Goal: Find contact information: Find contact information

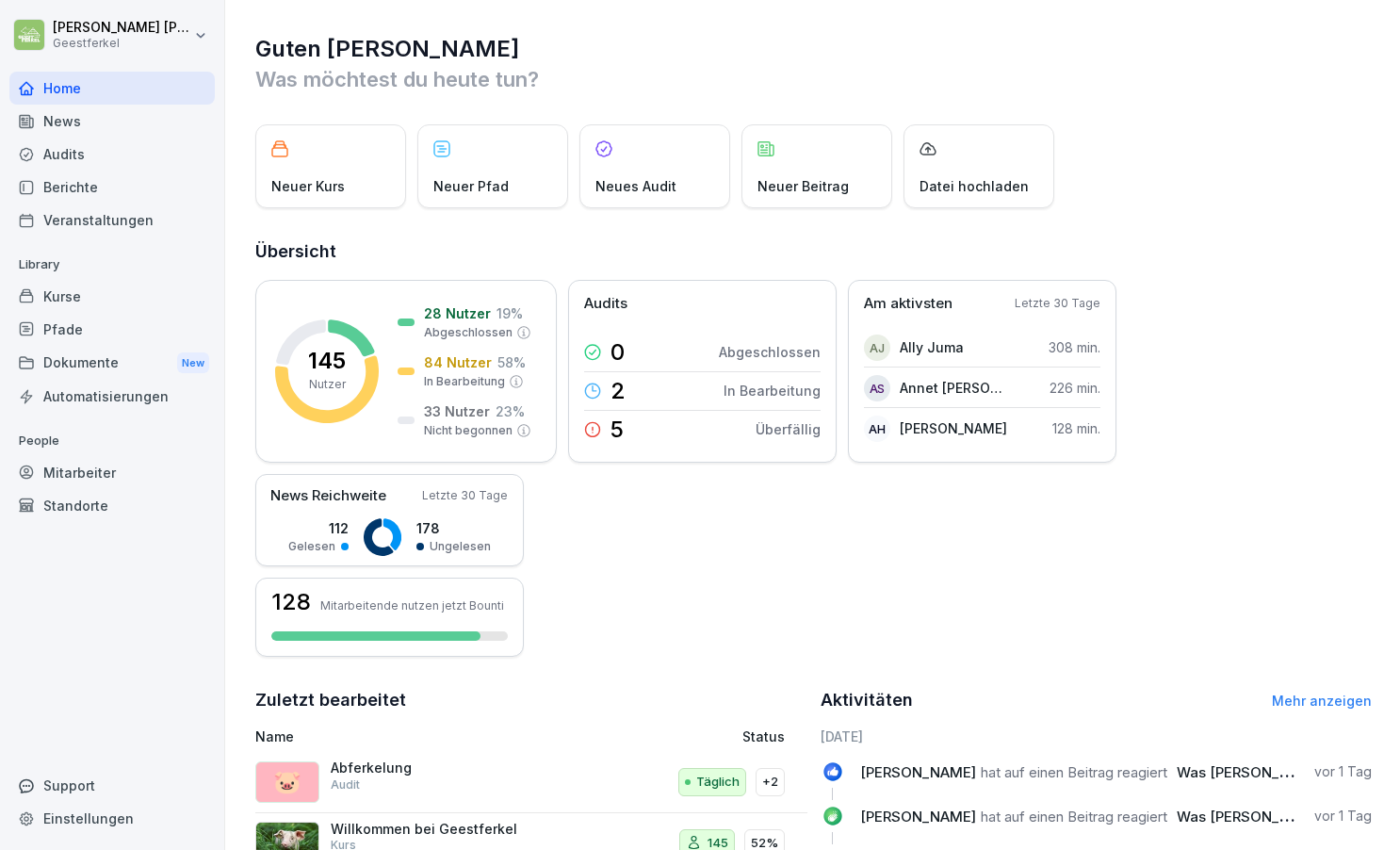
click at [89, 469] on div "Mitarbeiter" at bounding box center [112, 473] width 205 height 33
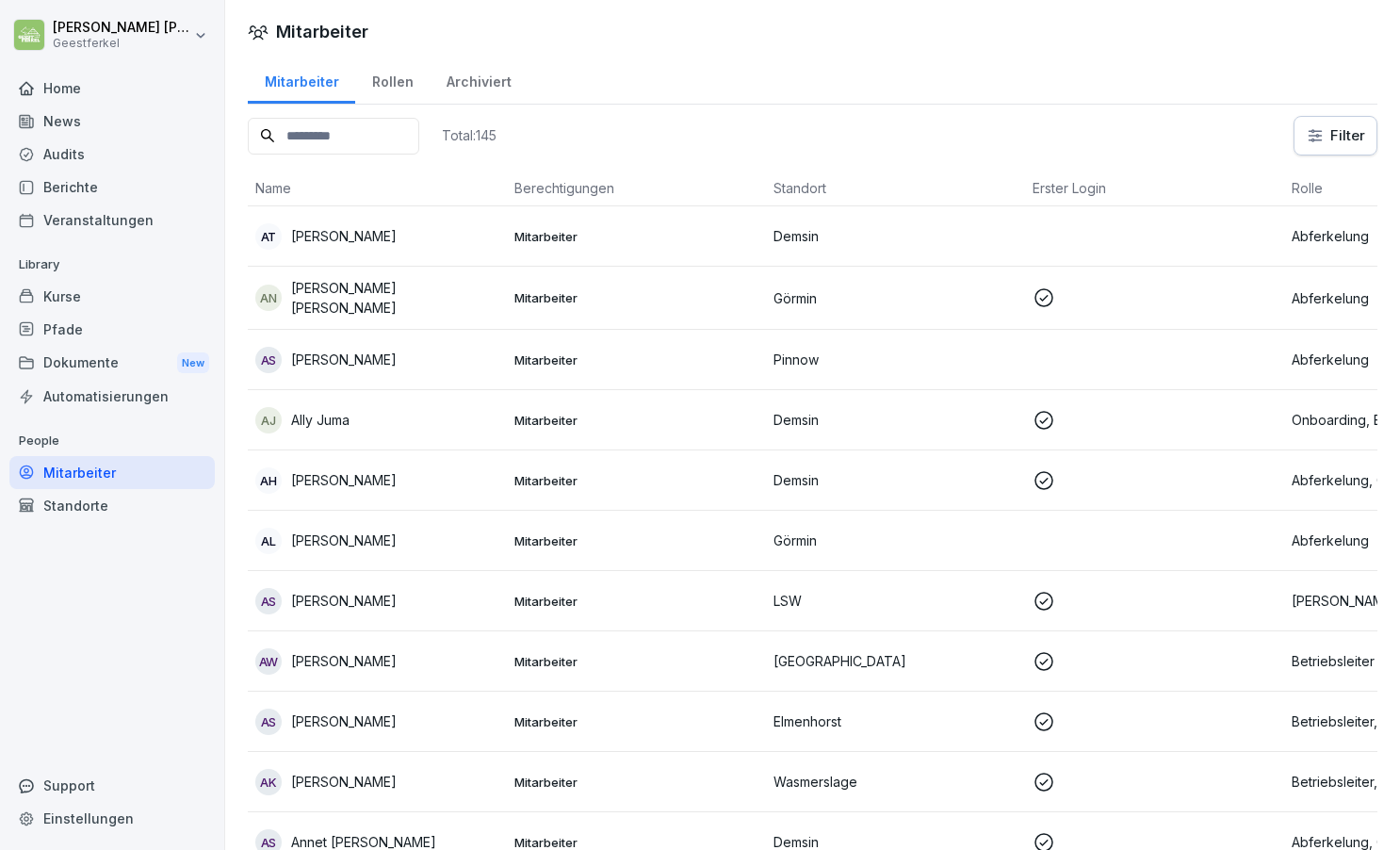
click at [348, 139] on input at bounding box center [333, 136] width 171 height 37
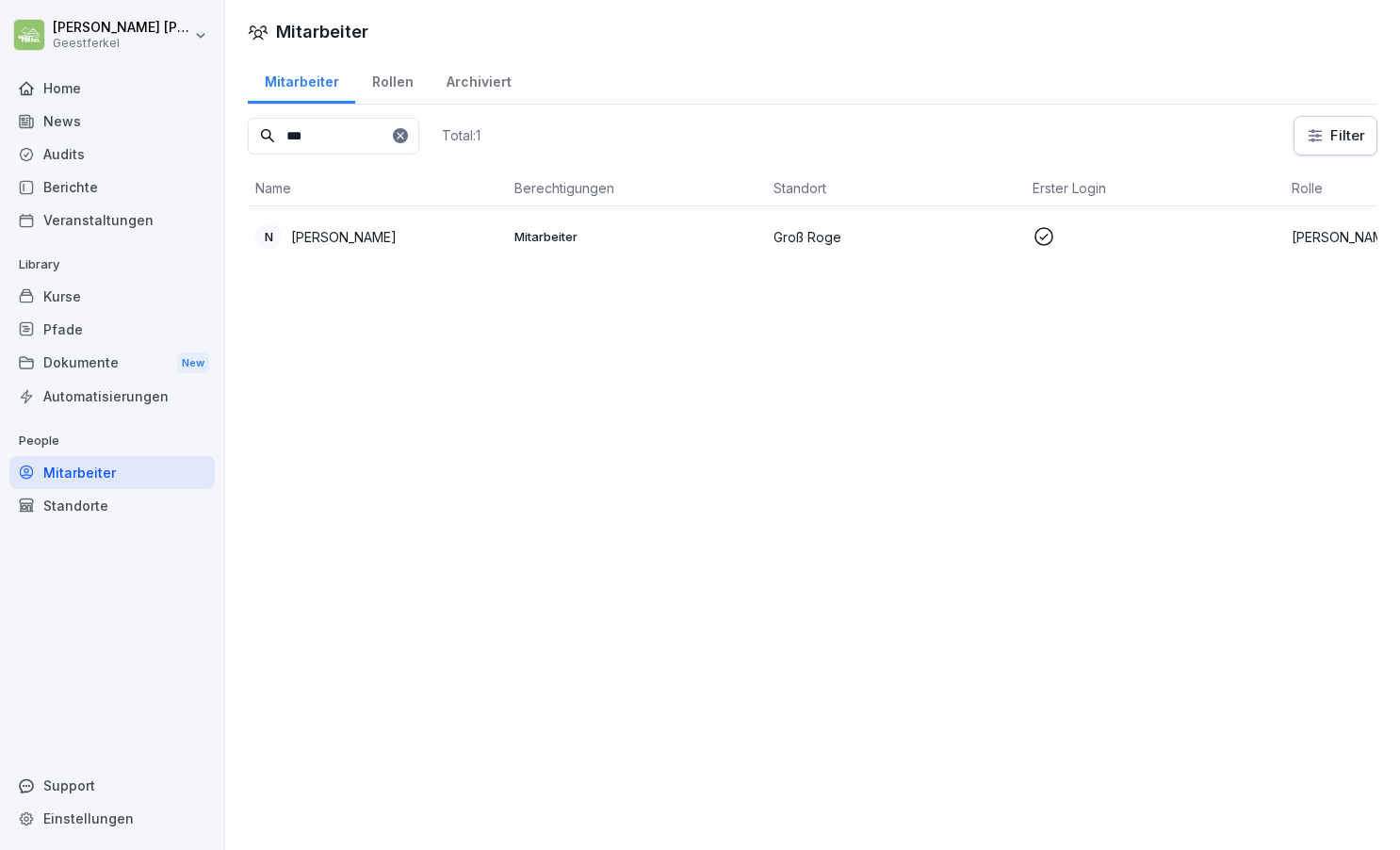
click at [331, 237] on p "[PERSON_NAME]" at bounding box center [344, 237] width 106 height 20
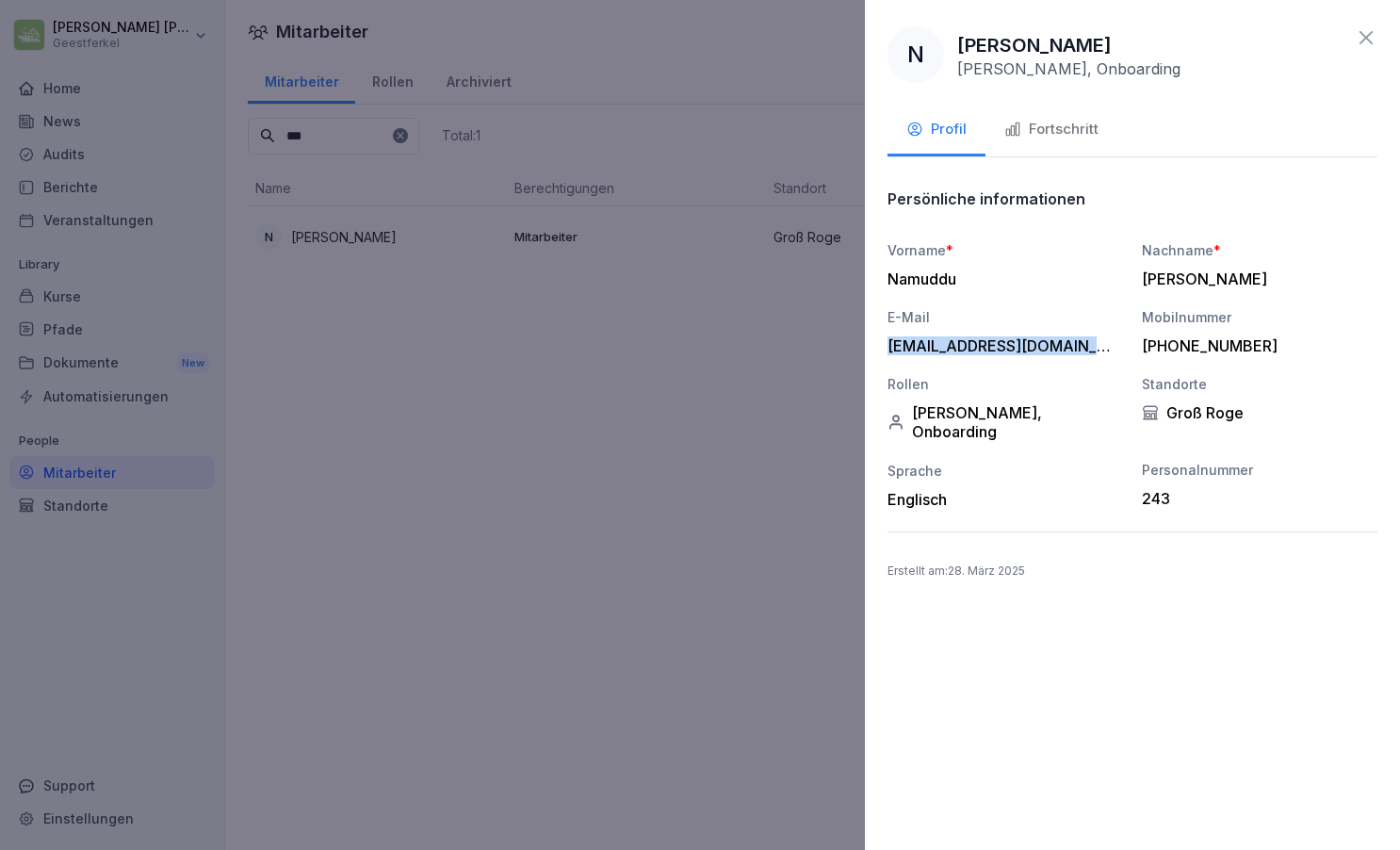
drag, startPoint x: 888, startPoint y: 343, endPoint x: 1118, endPoint y: 353, distance: 230.2
click at [1118, 352] on div "E-Mail [EMAIL_ADDRESS][DOMAIN_NAME]" at bounding box center [1005, 331] width 236 height 48
click at [1371, 29] on icon at bounding box center [1365, 37] width 22 height 22
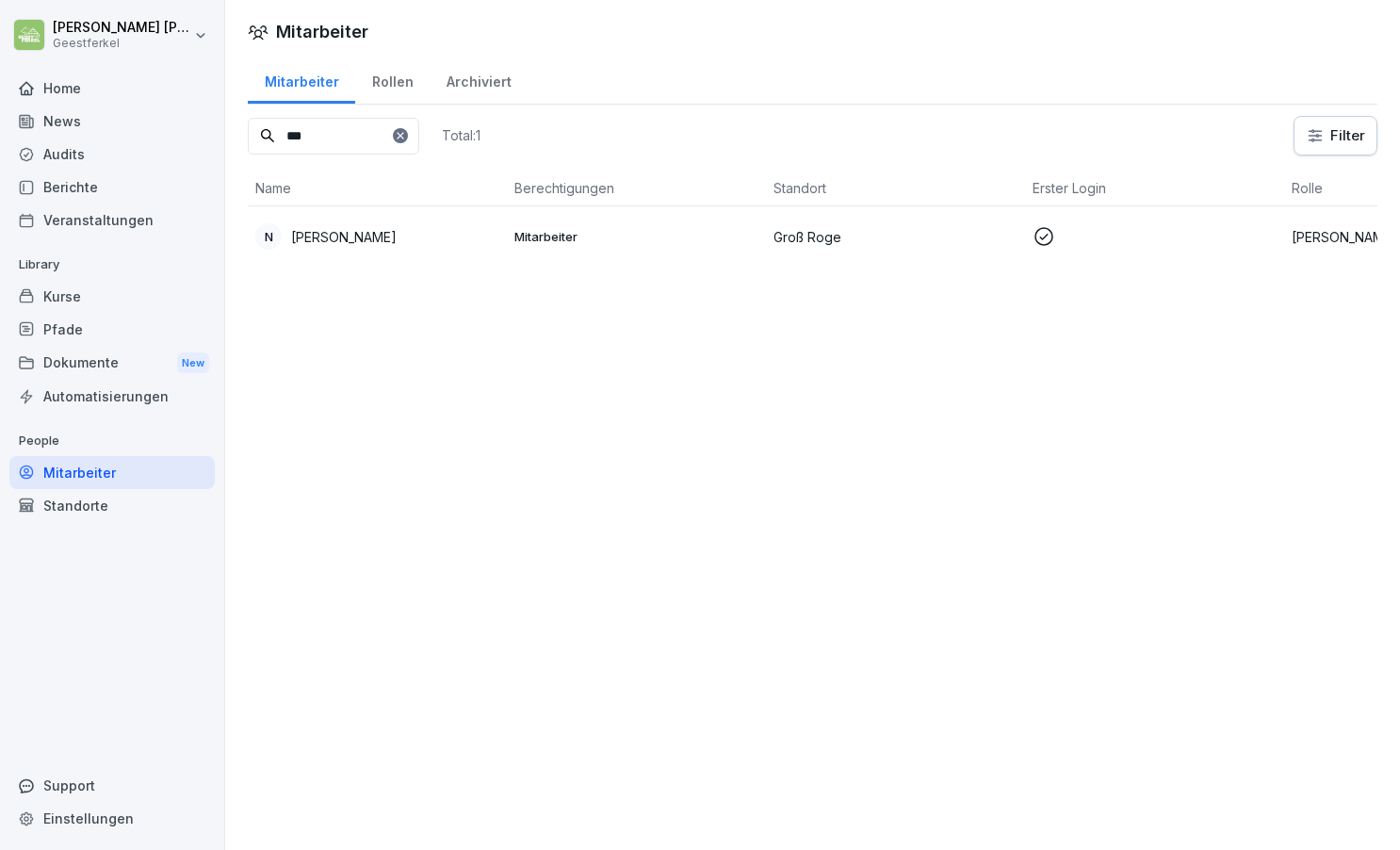
click at [356, 138] on input "***" at bounding box center [333, 136] width 171 height 37
type input "*"
click at [360, 237] on p "[PERSON_NAME]" at bounding box center [344, 237] width 106 height 20
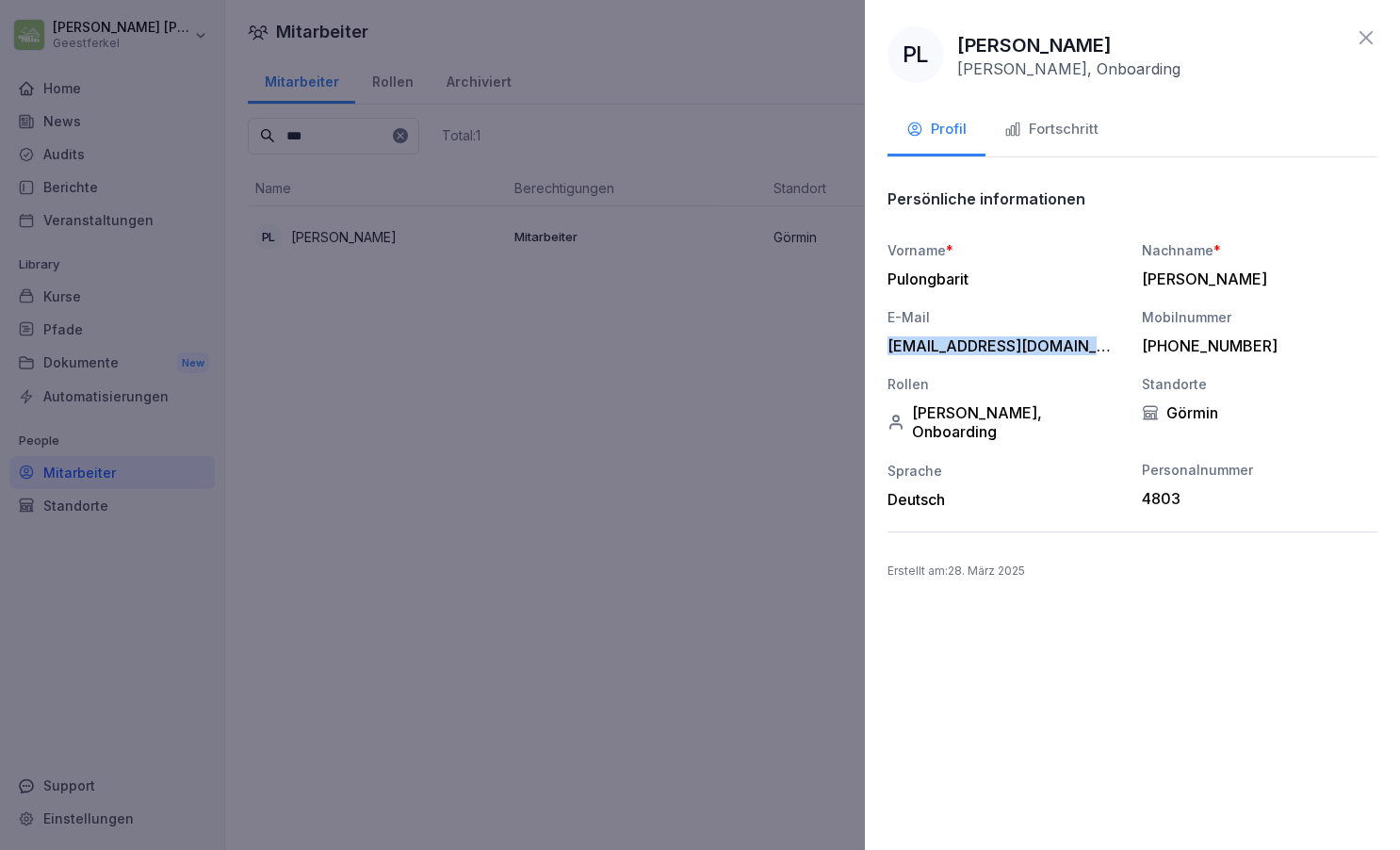
drag, startPoint x: 888, startPoint y: 344, endPoint x: 1090, endPoint y: 362, distance: 202.8
click at [1090, 362] on div "Vorname * Pulongbarit Nachname * [PERSON_NAME] E-Mail [EMAIL_ADDRESS][DOMAIN_NA…" at bounding box center [1132, 374] width 490 height 269
copy div "[EMAIL_ADDRESS][DOMAIN_NAME]"
click at [1361, 33] on icon at bounding box center [1366, 38] width 13 height 13
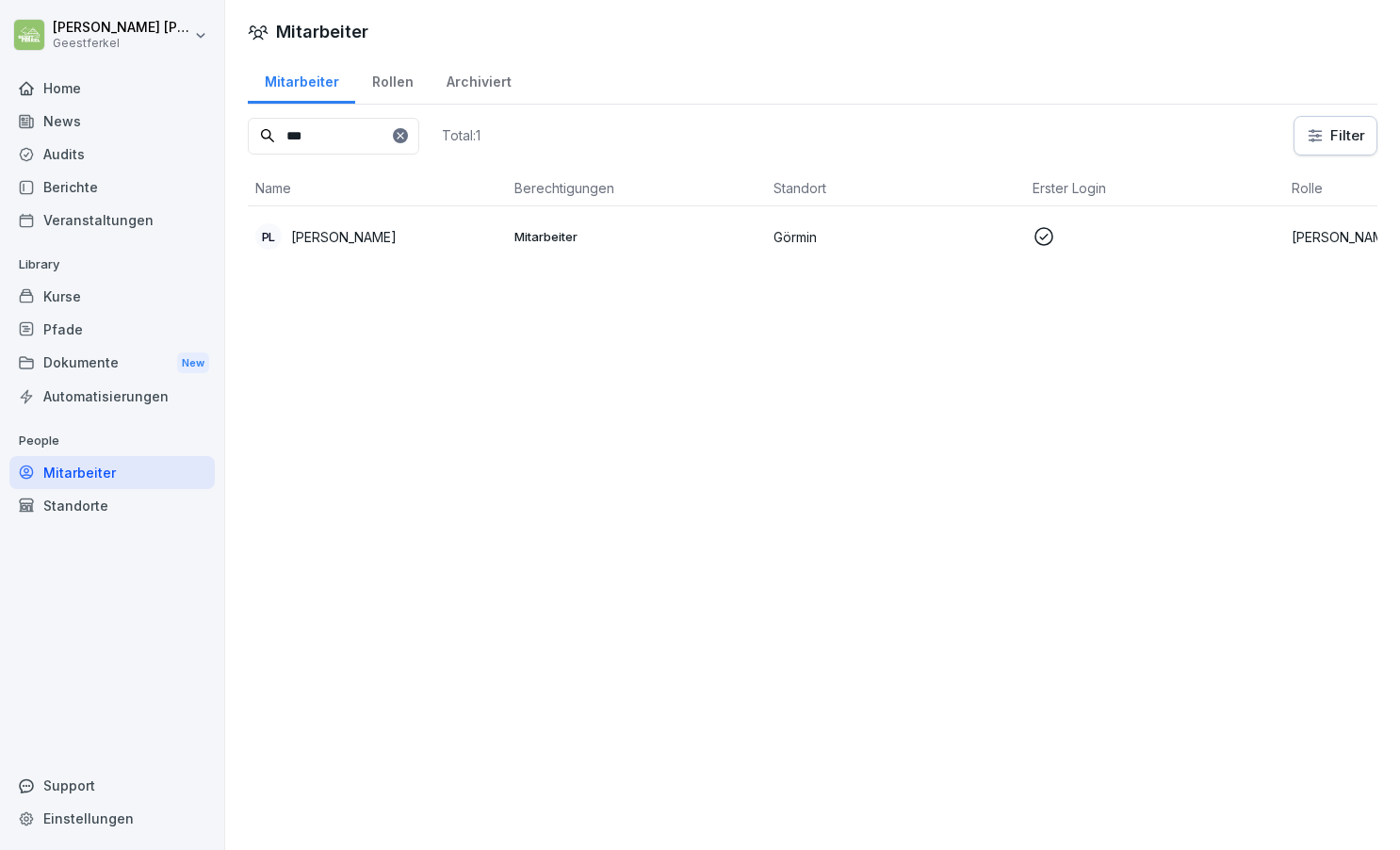
click at [324, 133] on input "***" at bounding box center [333, 136] width 171 height 37
type input "*"
click at [344, 240] on p "[PERSON_NAME] [PERSON_NAME]" at bounding box center [395, 237] width 208 height 39
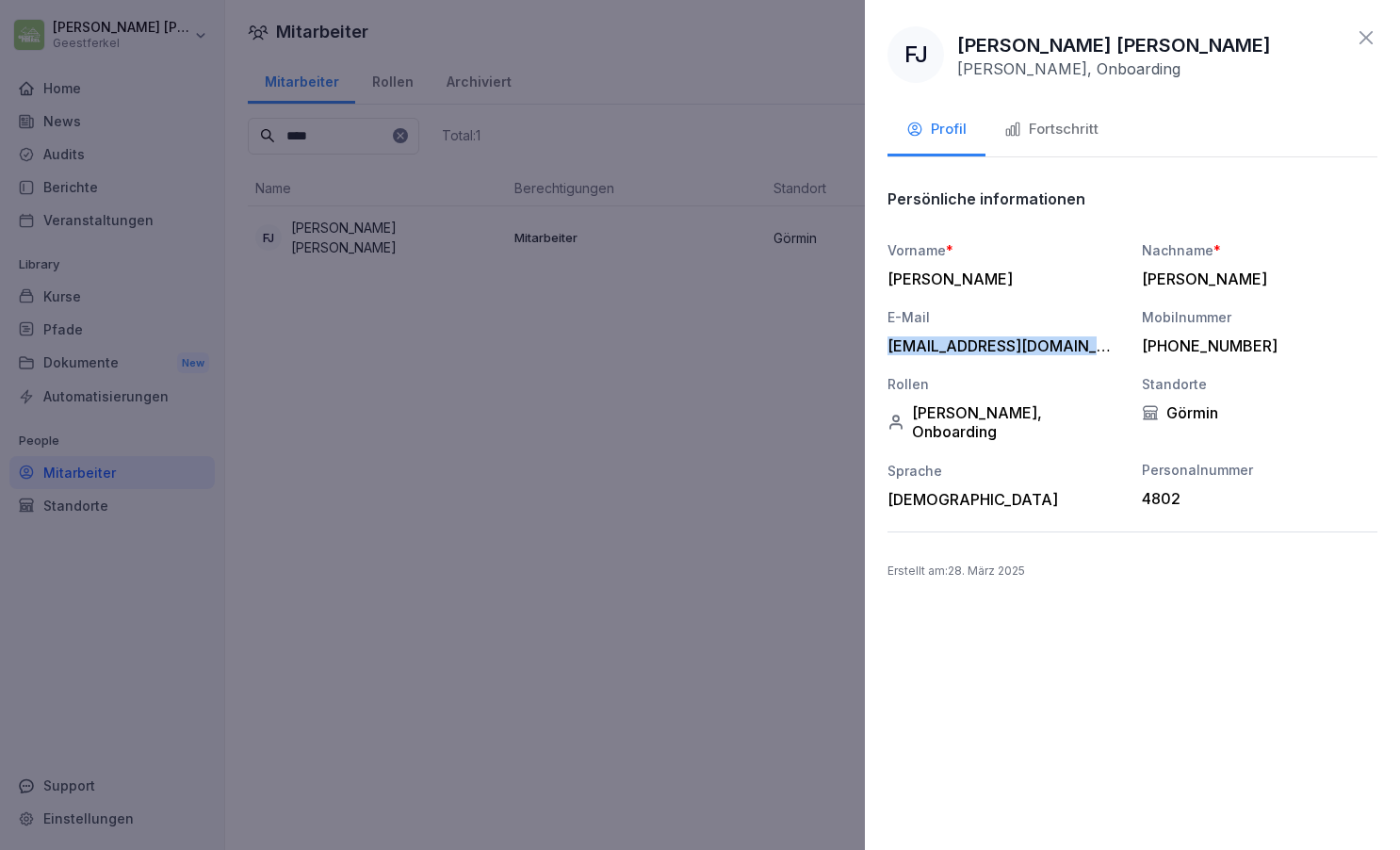
drag, startPoint x: 887, startPoint y: 347, endPoint x: 1101, endPoint y: 354, distance: 214.1
click at [1101, 354] on div "Vorname * [PERSON_NAME] Nachname * [PERSON_NAME] E-Mail [EMAIL_ADDRESS][DOMAIN_…" at bounding box center [1132, 374] width 490 height 269
copy div "[EMAIL_ADDRESS][DOMAIN_NAME]"
click at [1366, 33] on icon at bounding box center [1365, 37] width 22 height 22
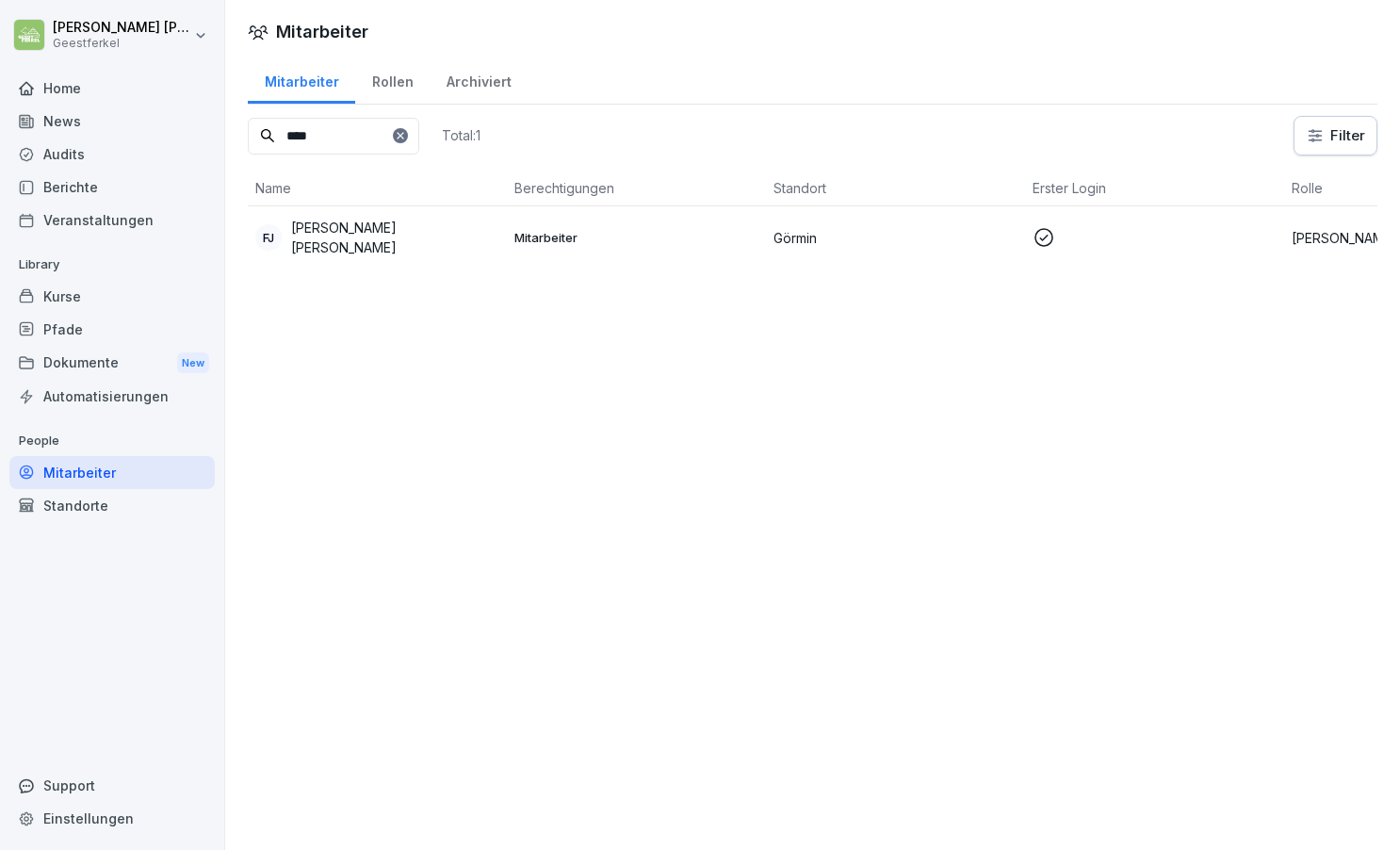
click at [347, 142] on input "****" at bounding box center [333, 136] width 171 height 37
type input "*"
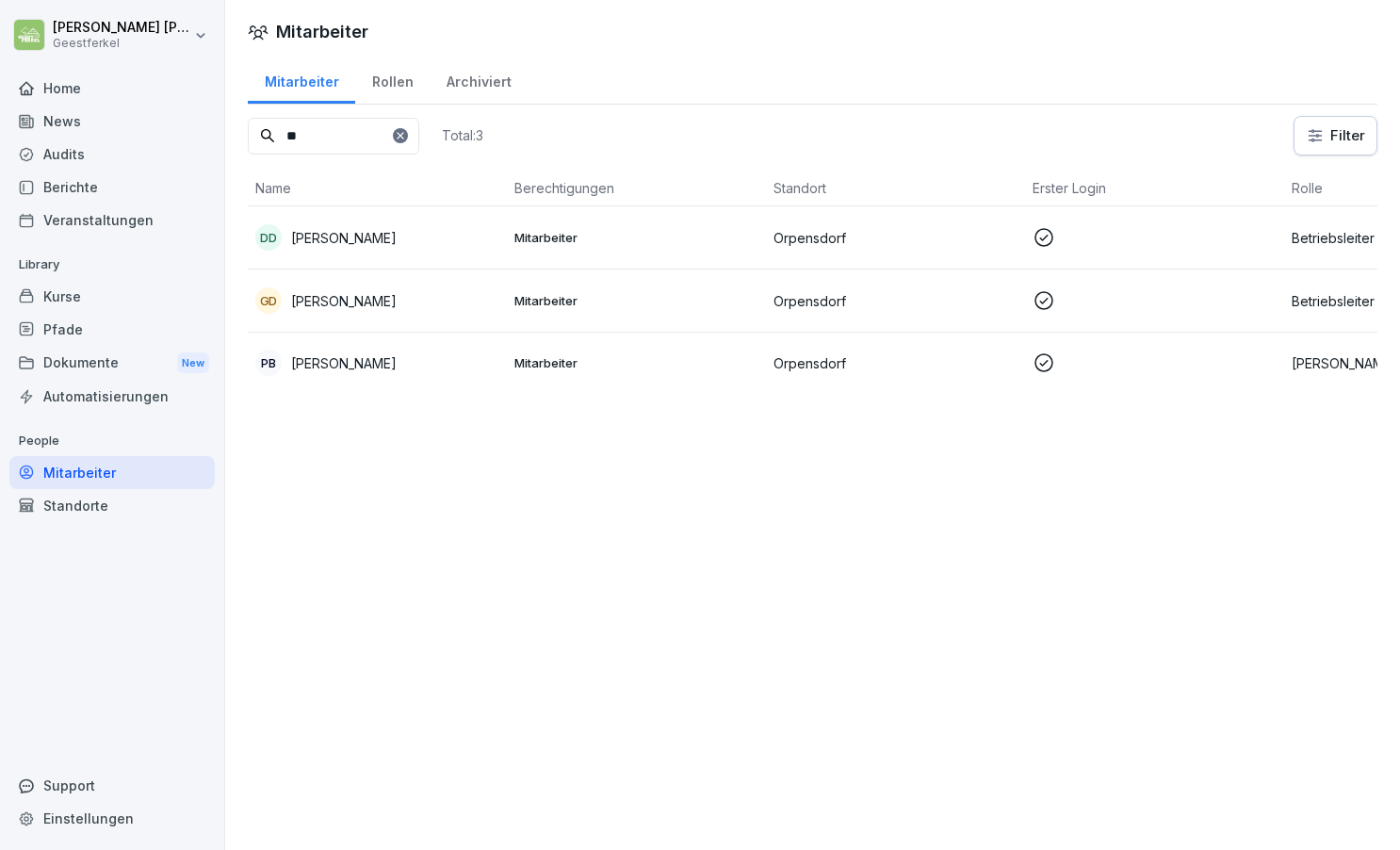
type input "*"
type input "****"
click at [360, 294] on p "[PERSON_NAME]" at bounding box center [344, 300] width 106 height 20
